Goal: Check status: Check status

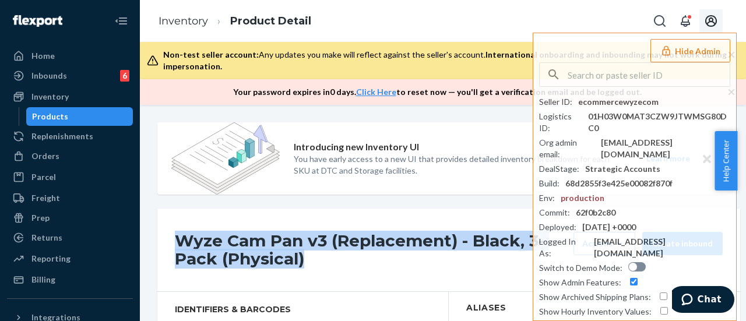
click at [710, 23] on icon "Open account menu" at bounding box center [711, 21] width 14 height 14
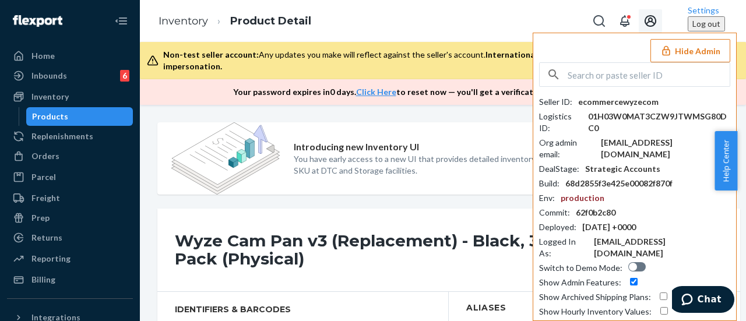
click at [592, 49] on div "Hide Admin Seller ID : ecommercewyzecom Logistics ID : 01H03W0MAT3CZW9JTWMSG80D…" at bounding box center [635, 197] width 204 height 328
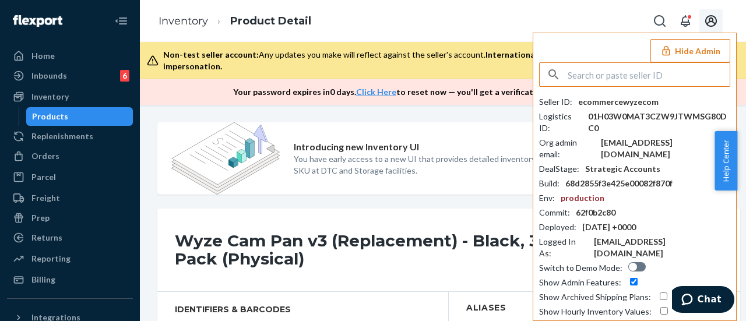
click at [577, 78] on input "text" at bounding box center [649, 74] width 162 height 23
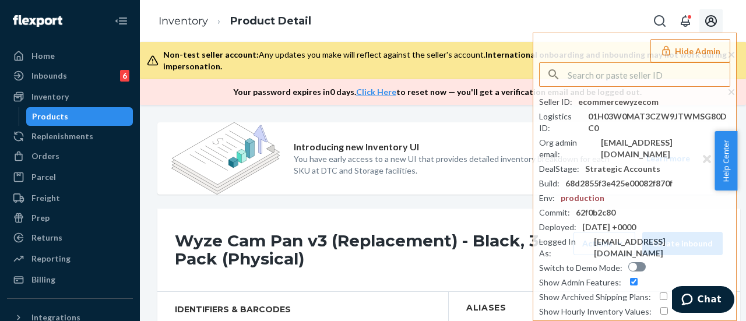
paste input "babieskeagmailcom"
type input "babieskeagmailcom"
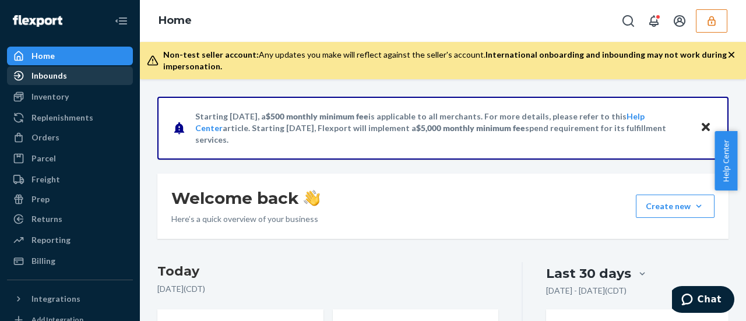
click at [46, 78] on div "Inbounds" at bounding box center [49, 76] width 36 height 12
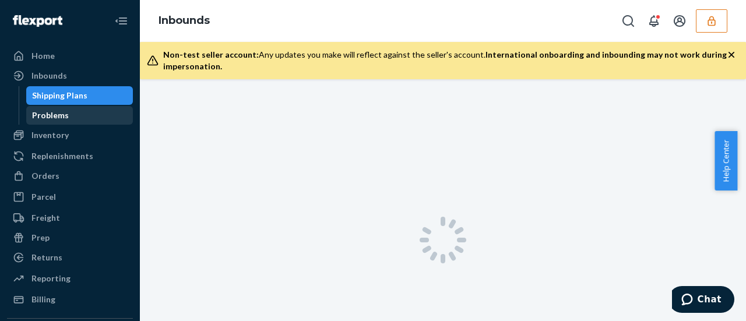
click at [43, 115] on div "Problems" at bounding box center [50, 116] width 37 height 12
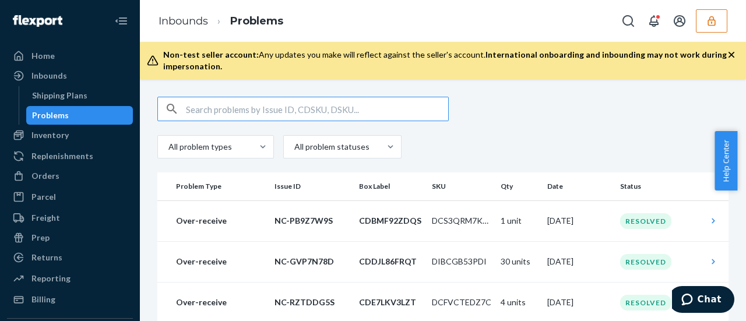
click at [206, 113] on input "text" at bounding box center [317, 108] width 262 height 23
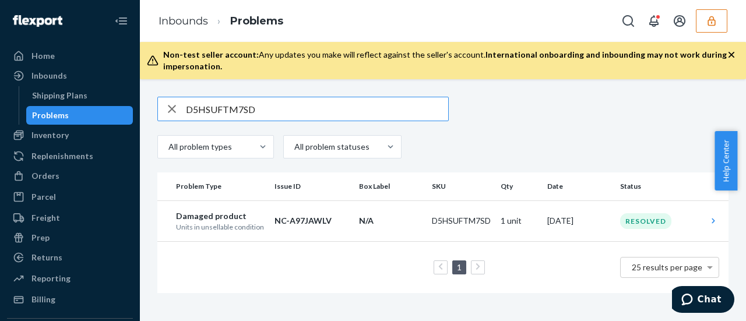
click at [285, 110] on input "D5HSUFTM7SD" at bounding box center [317, 108] width 262 height 23
type input "D"
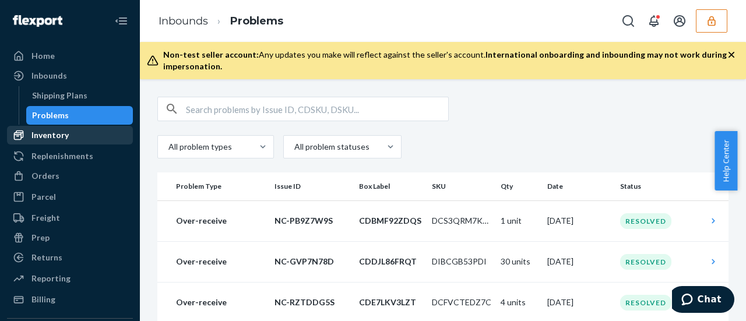
click at [43, 136] on div "Inventory" at bounding box center [49, 135] width 37 height 12
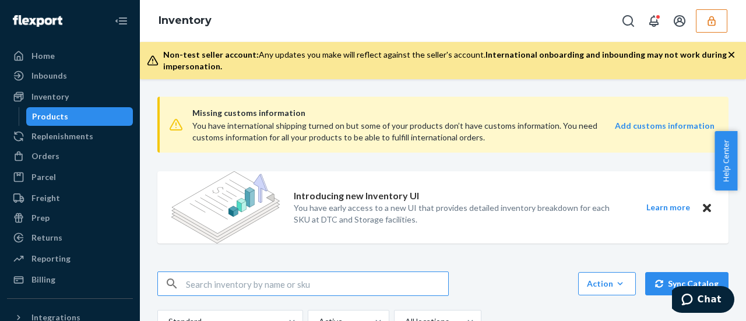
click at [194, 290] on input "text" at bounding box center [317, 283] width 262 height 23
type input "D5HSUFTM7SD"
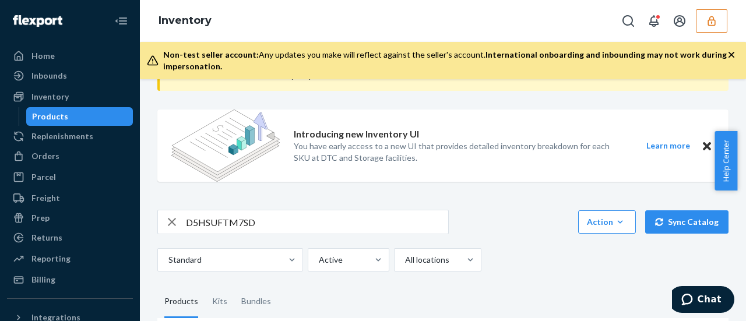
scroll to position [175, 0]
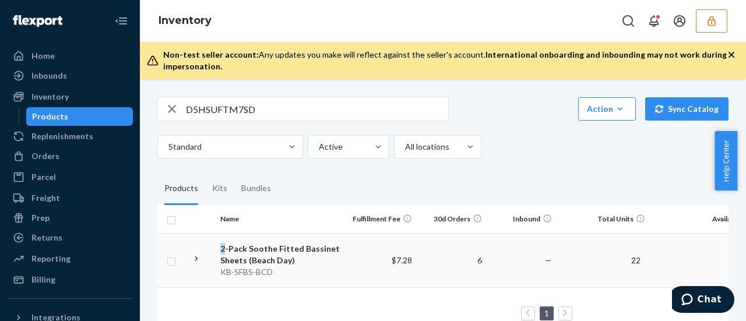
click at [225, 252] on div "2-Pack Soothe Fitted Bassinet Sheets (Beach Day)" at bounding box center [281, 254] width 122 height 23
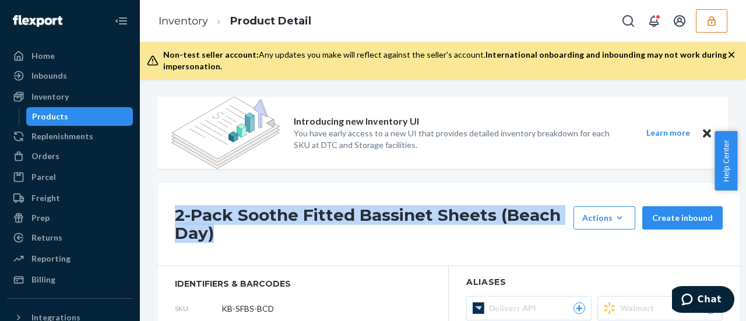
drag, startPoint x: 175, startPoint y: 219, endPoint x: 394, endPoint y: 254, distance: 222.0
click at [394, 254] on div "2-Pack Soothe Fitted Bassinet Sheets (Beach Day) Actions Add components Hide Re…" at bounding box center [448, 224] width 583 height 83
click at [42, 96] on div "Inventory" at bounding box center [49, 97] width 37 height 12
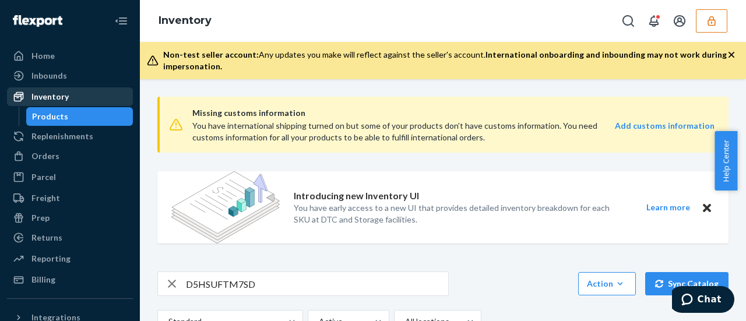
click at [42, 96] on div "Inventory" at bounding box center [49, 97] width 37 height 12
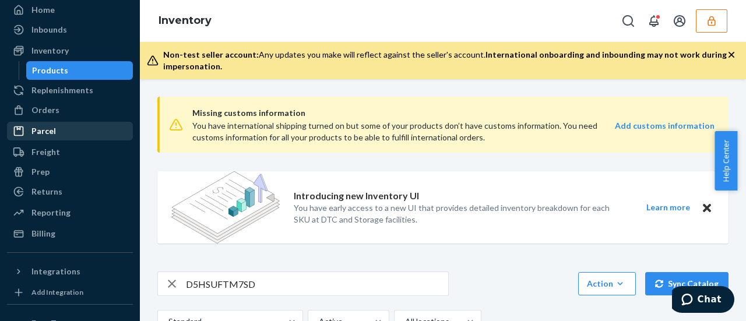
scroll to position [58, 0]
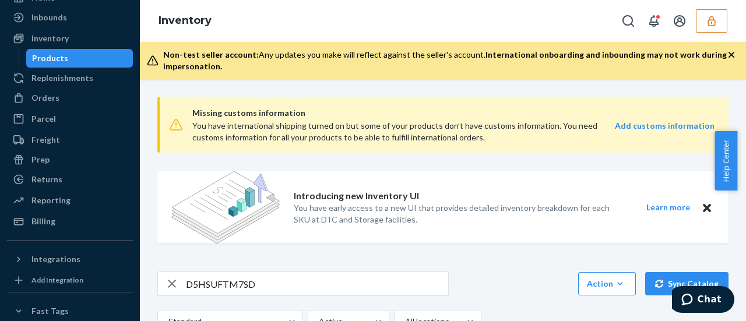
click at [51, 61] on div "Products" at bounding box center [50, 58] width 36 height 12
click at [50, 41] on div "Inventory" at bounding box center [49, 39] width 37 height 12
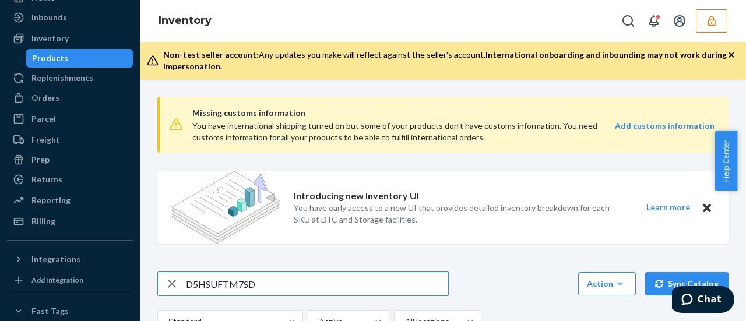
drag, startPoint x: 225, startPoint y: 276, endPoint x: 180, endPoint y: 275, distance: 44.9
click at [183, 276] on div "D5HSUFTM7SD" at bounding box center [303, 283] width 290 height 23
drag, startPoint x: 272, startPoint y: 283, endPoint x: 161, endPoint y: 275, distance: 110.5
click at [166, 274] on div "D5HSUFTM7SD" at bounding box center [303, 283] width 290 height 23
paste input "DUBBQCXPAQL"
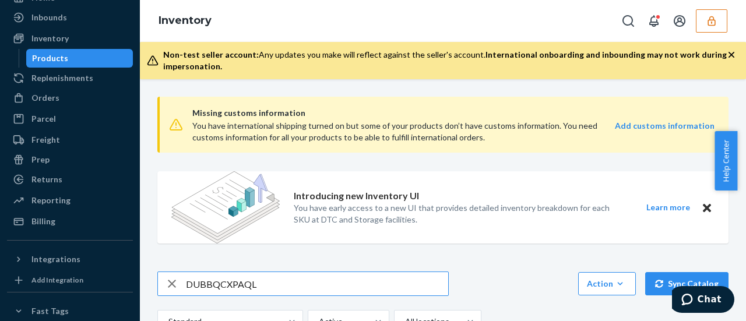
type input "DUBBQCXPAQL"
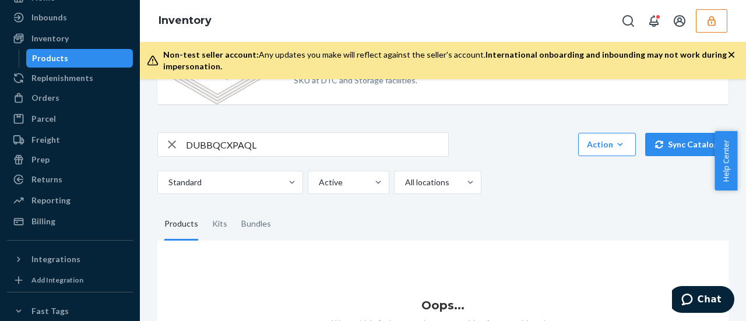
scroll to position [175, 0]
